Goal: Task Accomplishment & Management: Manage account settings

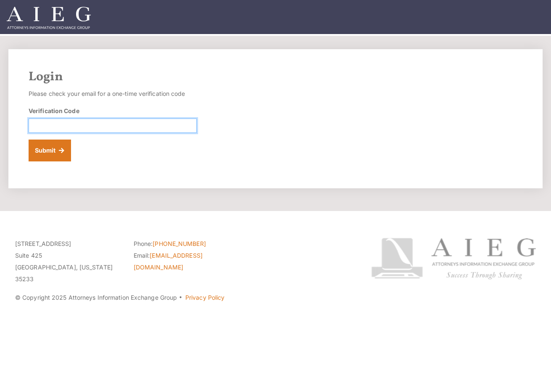
click at [113, 123] on input "Verification Code" at bounding box center [113, 126] width 168 height 14
paste input "940980"
type input "940980"
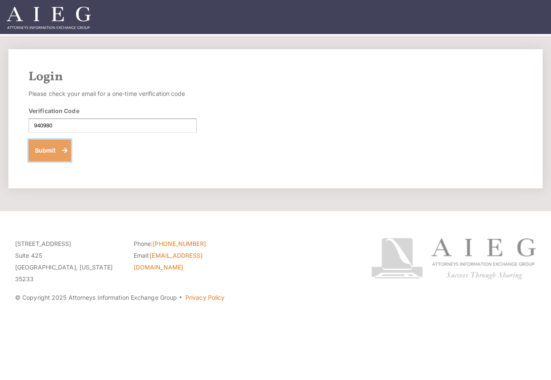
click at [56, 152] on button "Submit" at bounding box center [50, 151] width 42 height 22
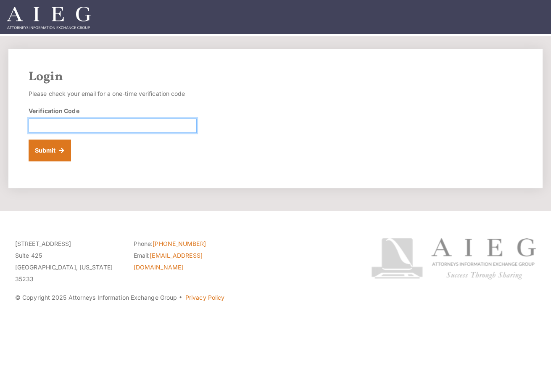
click at [112, 124] on input "Verification Code" at bounding box center [113, 126] width 168 height 14
paste input "041459"
type input "041459"
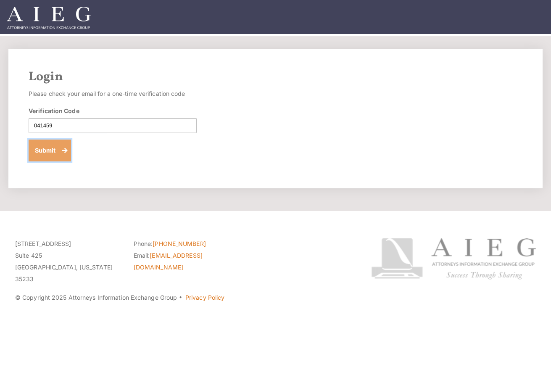
click at [51, 153] on button "Submit" at bounding box center [50, 151] width 42 height 22
